Goal: Information Seeking & Learning: Check status

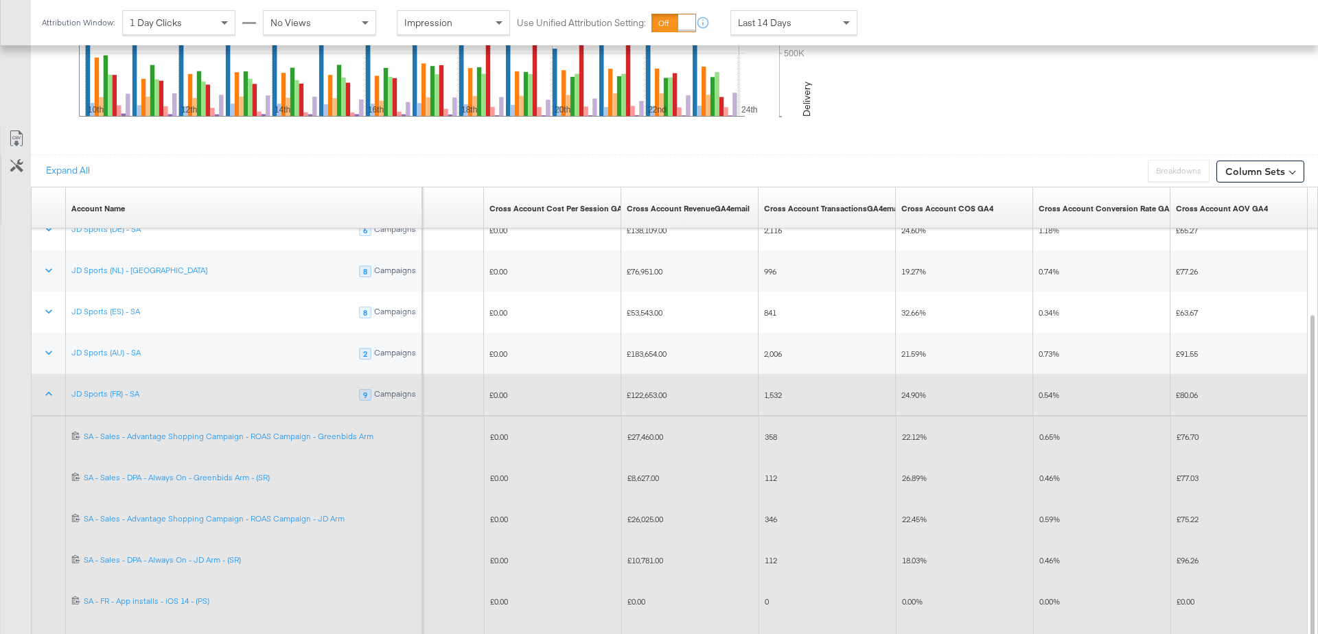
scroll to position [769, 0]
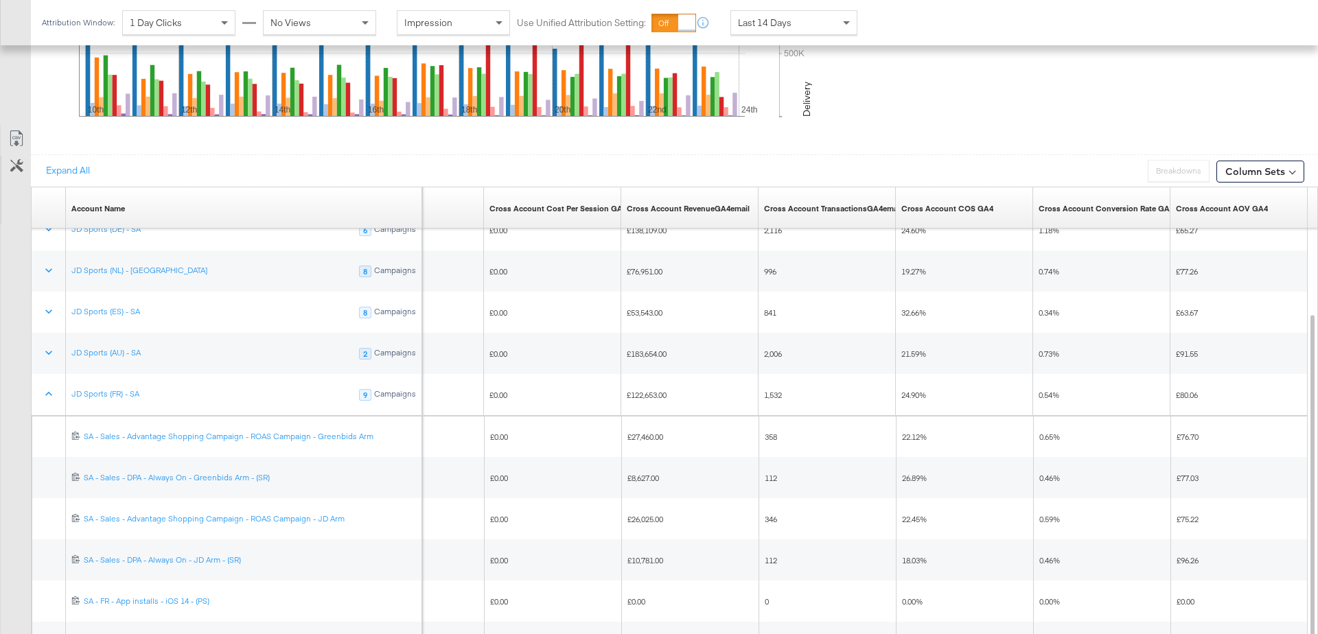
click at [821, 163] on div "Expand All Breakdowns Breakdowns Disabled when Data Expanded Column Sets" at bounding box center [674, 170] width 1287 height 32
click at [848, 21] on span at bounding box center [847, 22] width 17 height 23
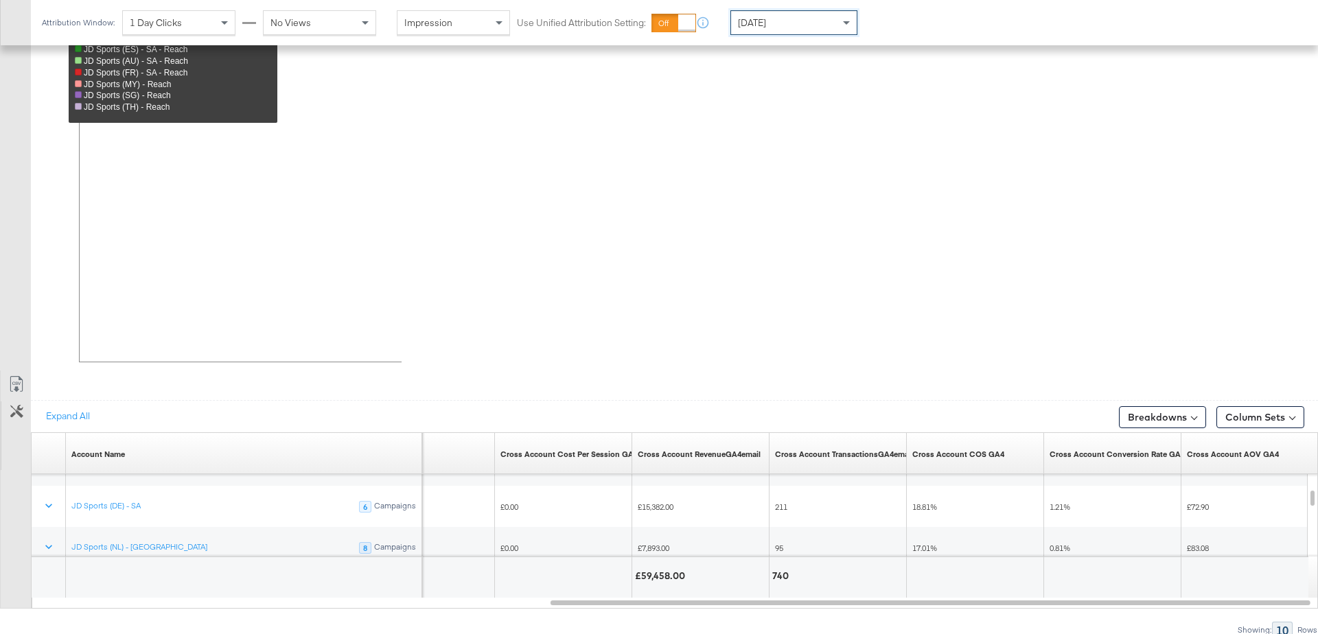
scroll to position [729, 0]
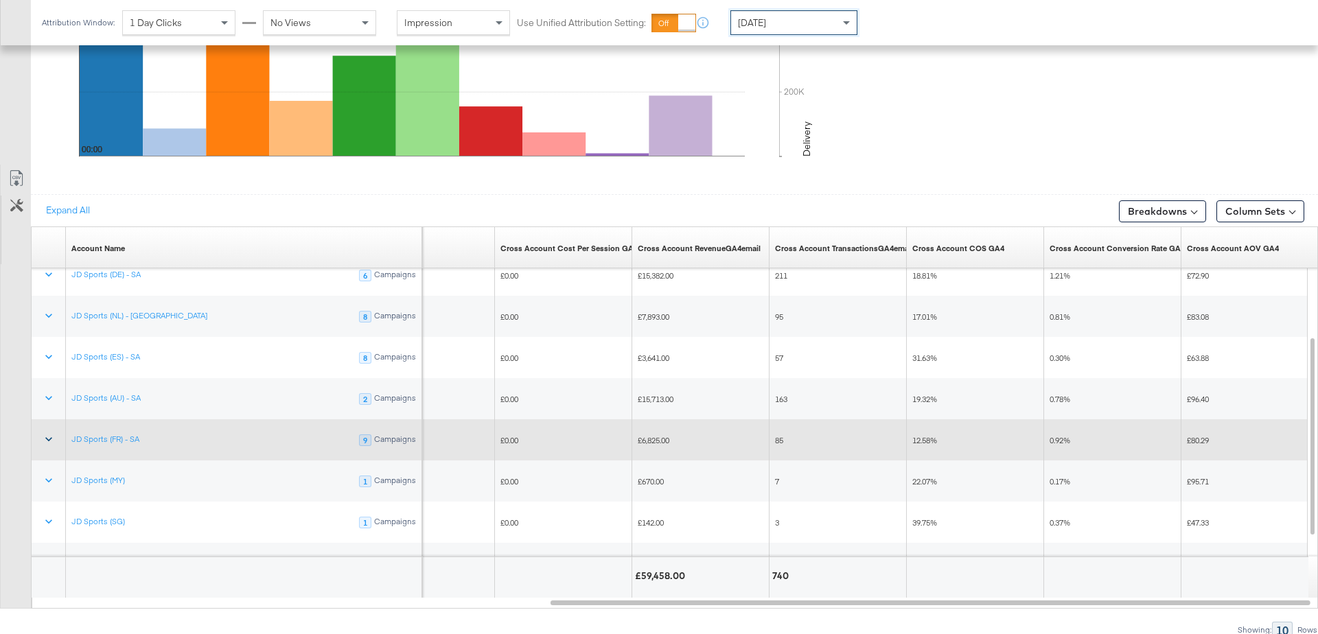
click at [48, 432] on icon at bounding box center [49, 439] width 14 height 14
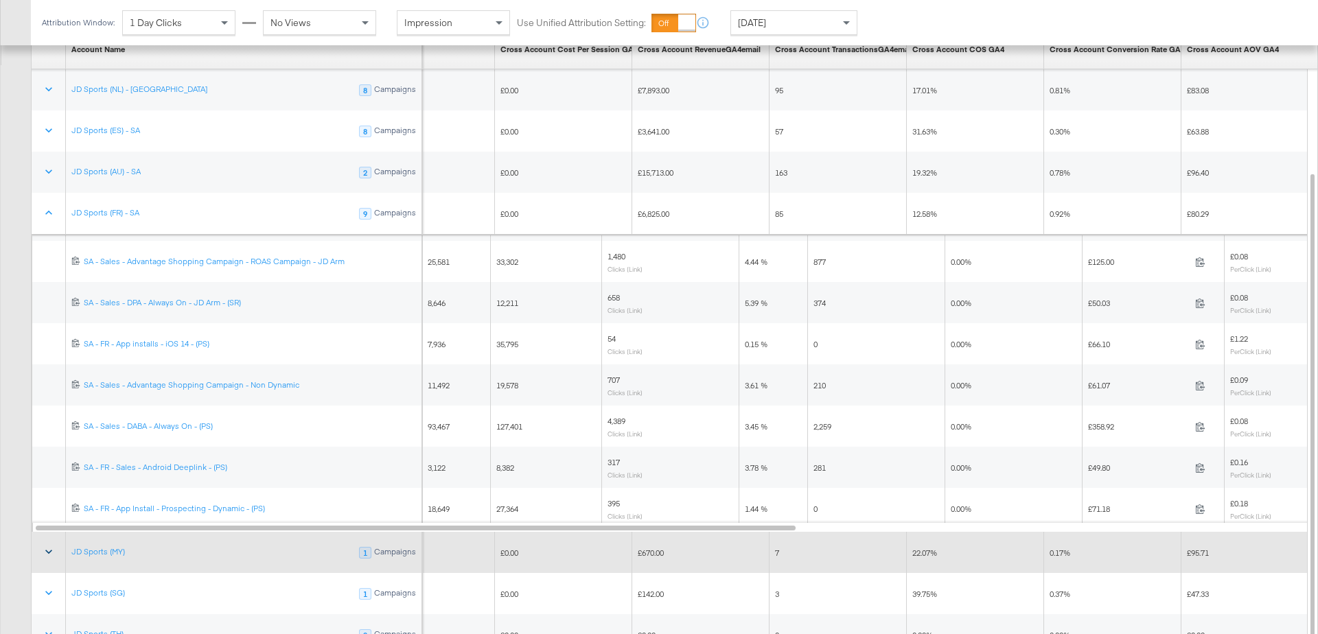
scroll to position [943, 0]
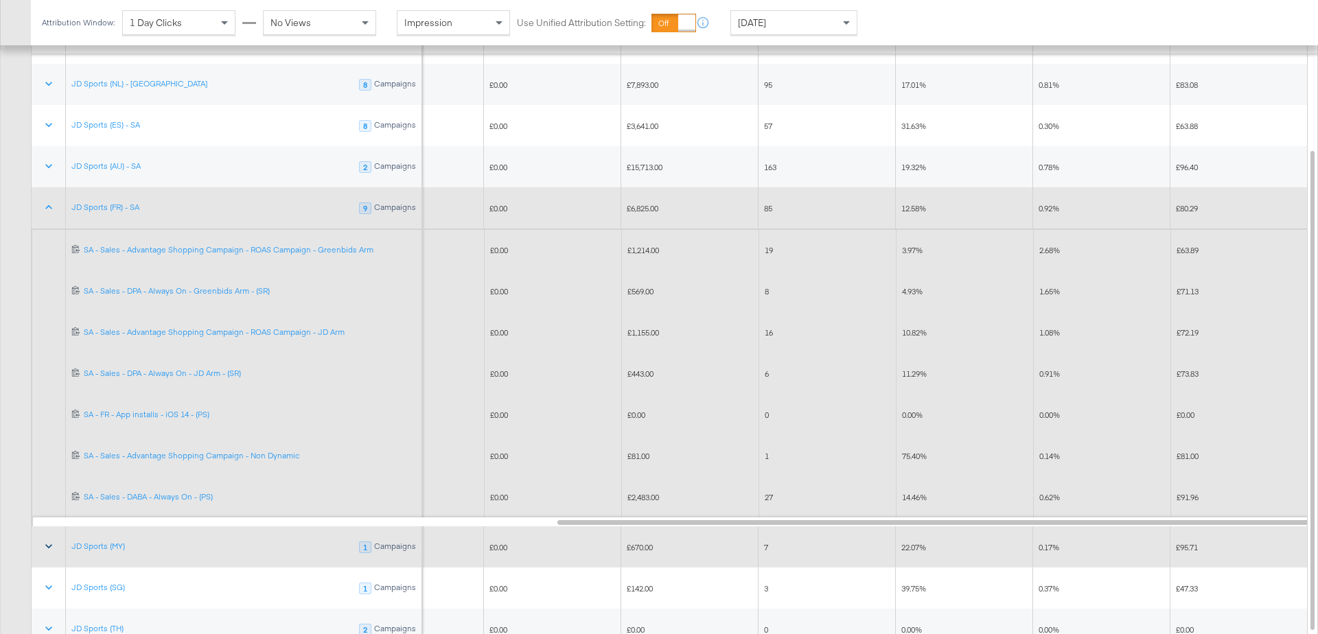
click at [910, 245] on span "3.97%" at bounding box center [912, 250] width 21 height 10
click at [911, 327] on span "10.82%" at bounding box center [914, 332] width 25 height 10
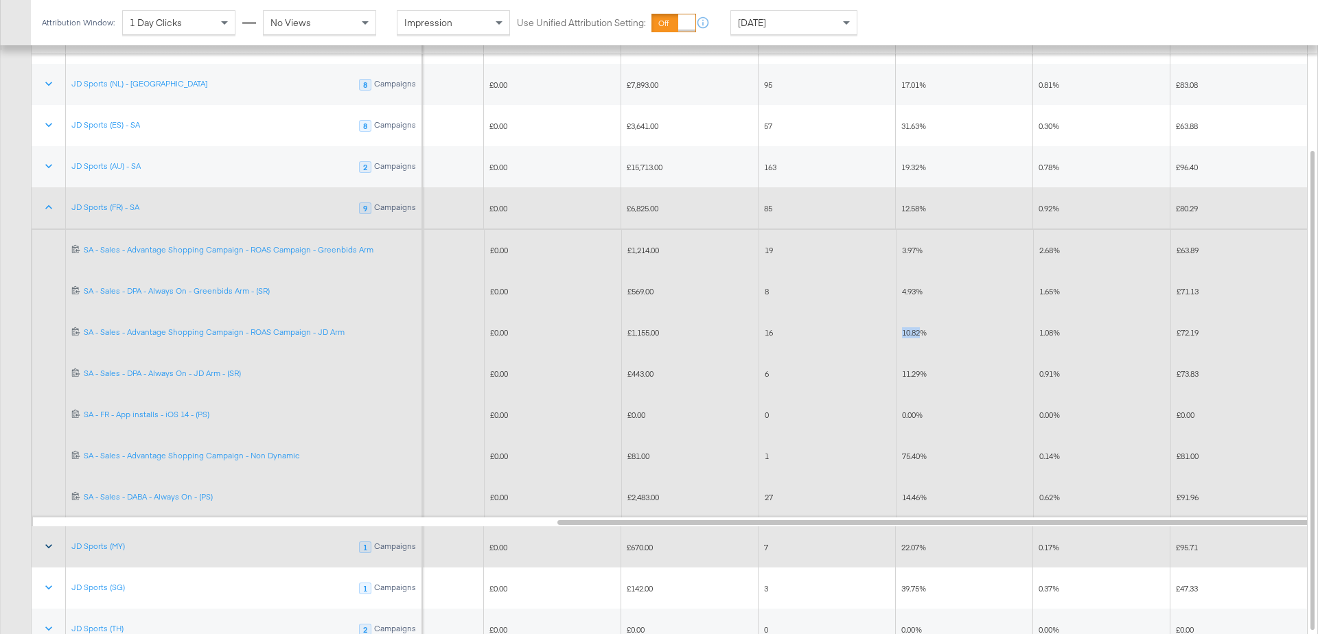
click at [911, 327] on span "10.82%" at bounding box center [914, 332] width 25 height 10
click at [911, 373] on span "11.29%" at bounding box center [914, 374] width 25 height 10
